Goal: Navigation & Orientation: Go to known website

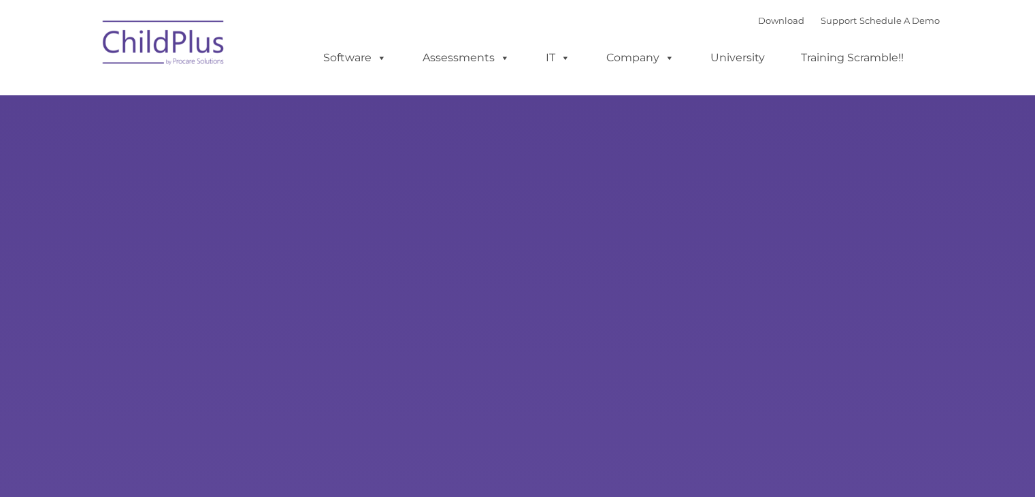
type input ""
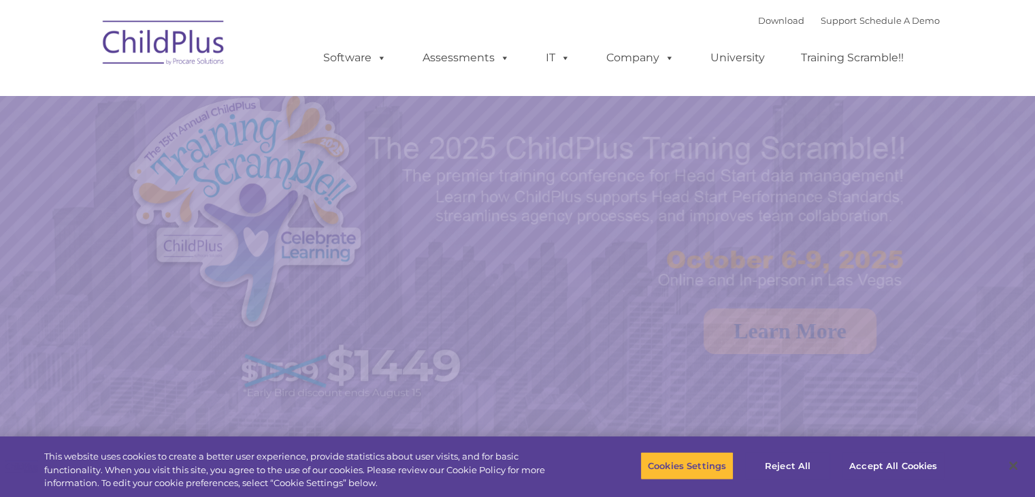
select select "MEDIUM"
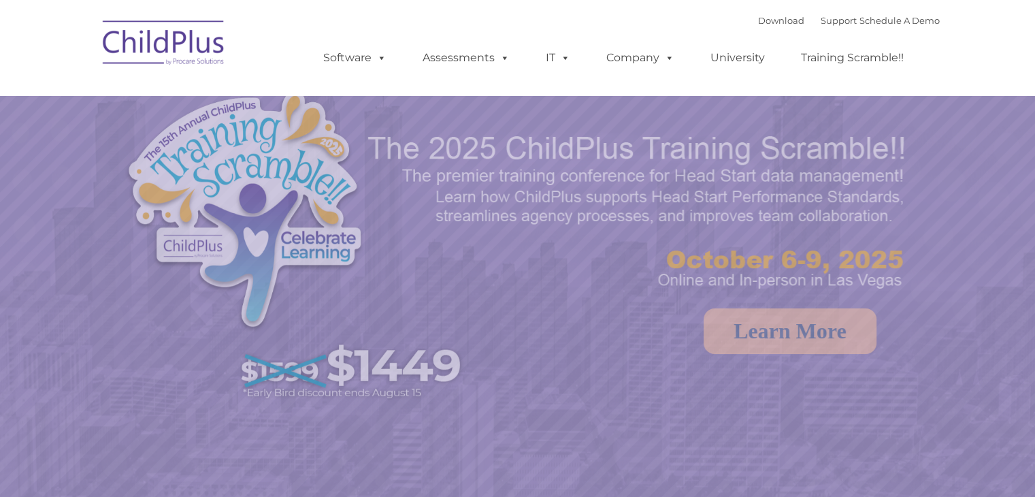
select select "MEDIUM"
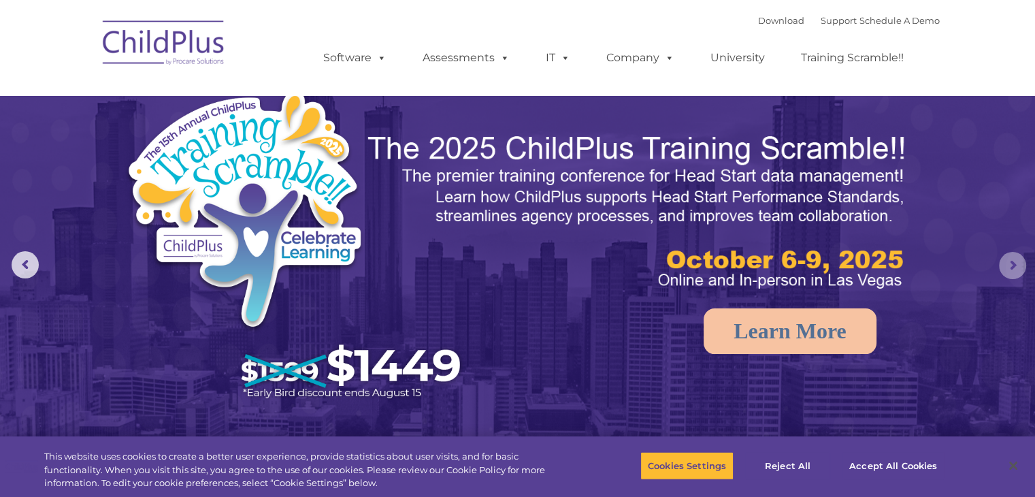
click at [1014, 261] on rs-arrow at bounding box center [1012, 265] width 27 height 27
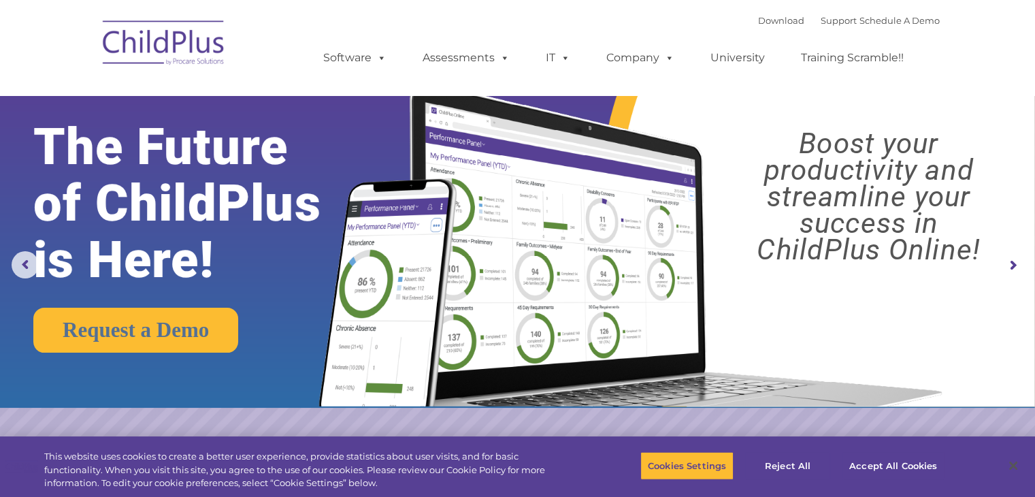
click at [1014, 261] on rs-arrow at bounding box center [1012, 265] width 27 height 27
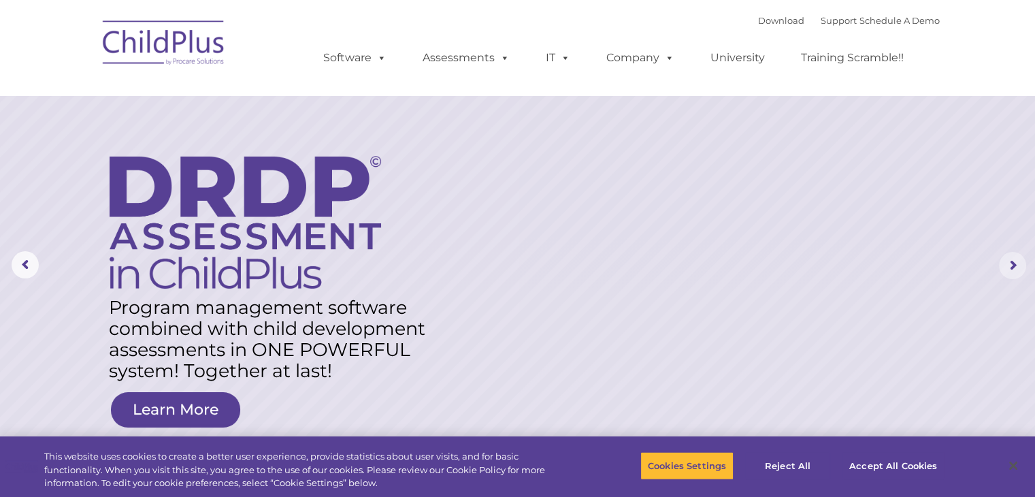
click at [1014, 261] on rs-arrow at bounding box center [1012, 265] width 27 height 27
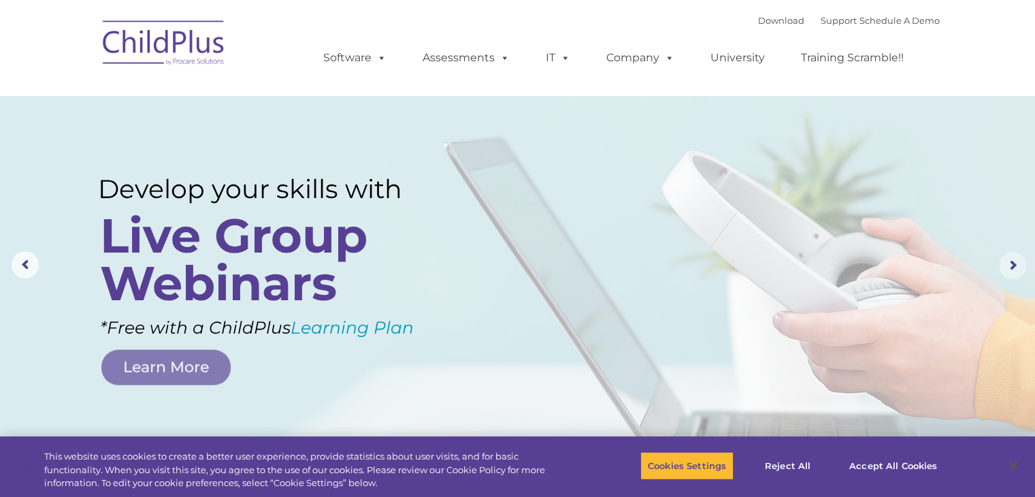
click at [1014, 261] on rs-arrow at bounding box center [1012, 265] width 27 height 27
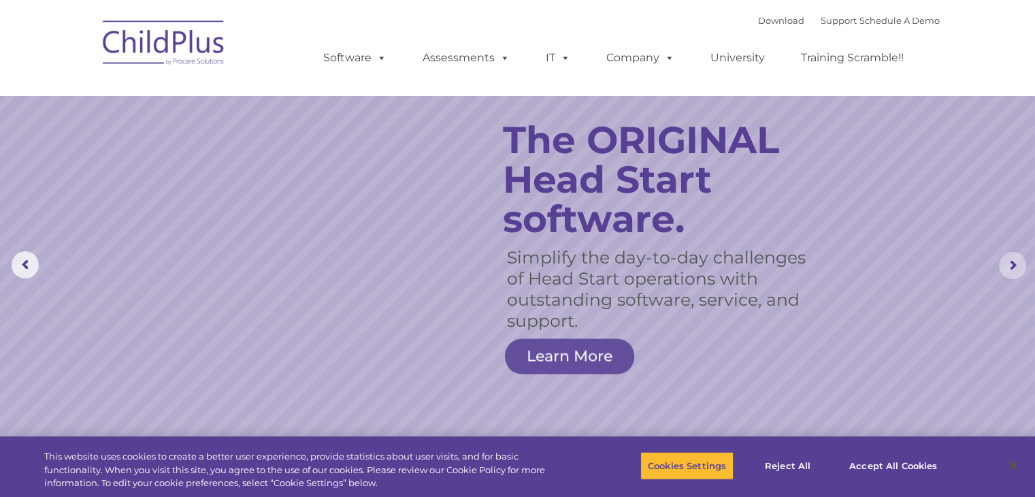
click at [1014, 261] on rs-arrow at bounding box center [1012, 265] width 27 height 27
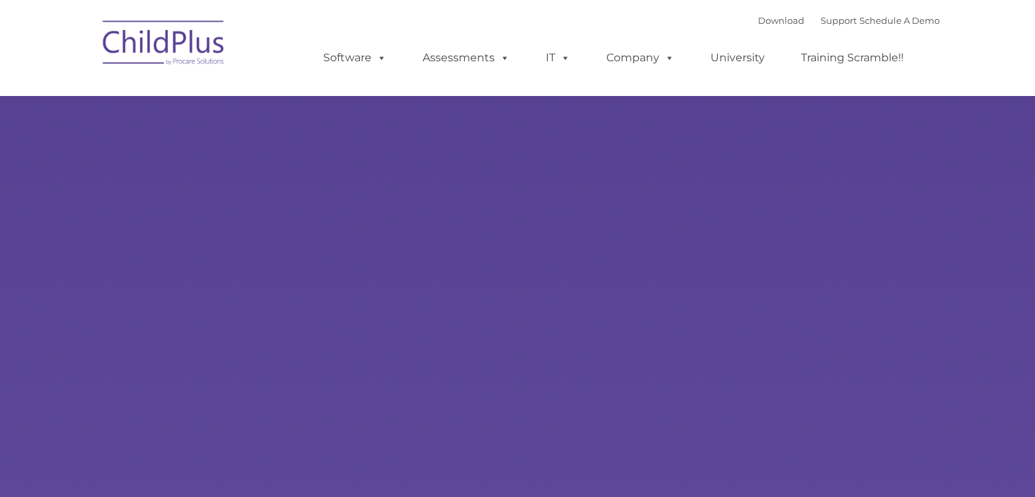
select select "MEDIUM"
